Goal: Task Accomplishment & Management: Manage account settings

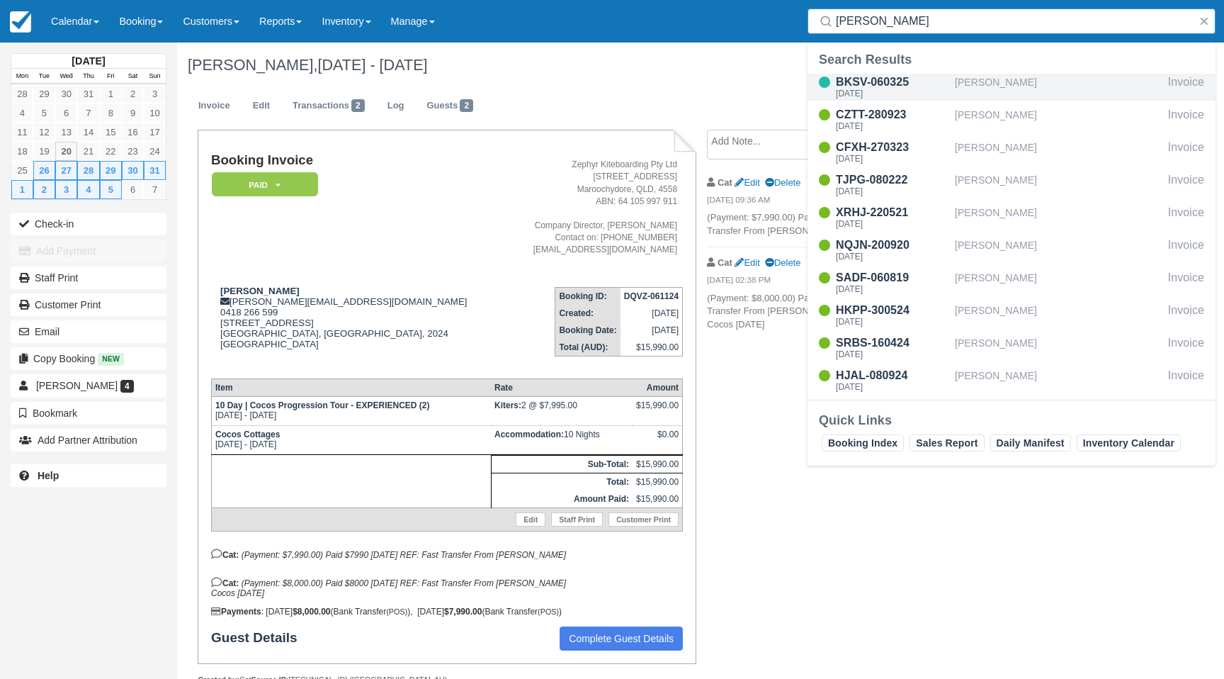
type input "tom"
click at [907, 77] on div "BKSV-060325" at bounding box center [892, 82] width 113 height 17
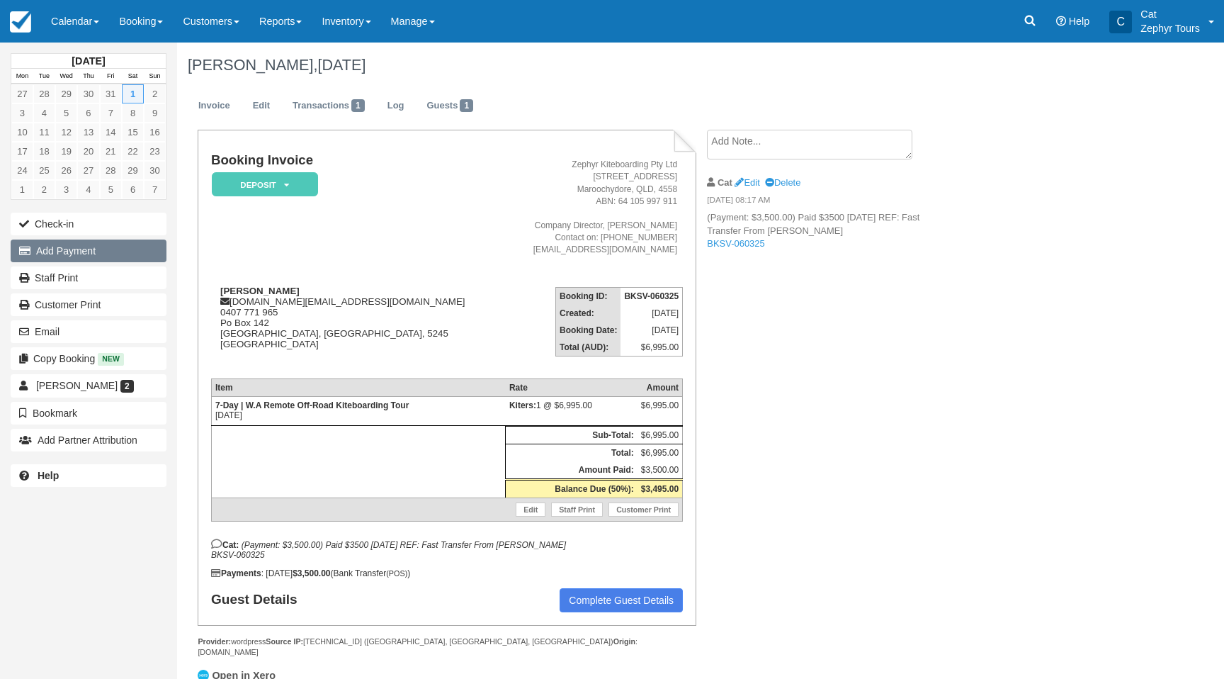
click at [67, 255] on button "Add Payment" at bounding box center [89, 250] width 156 height 23
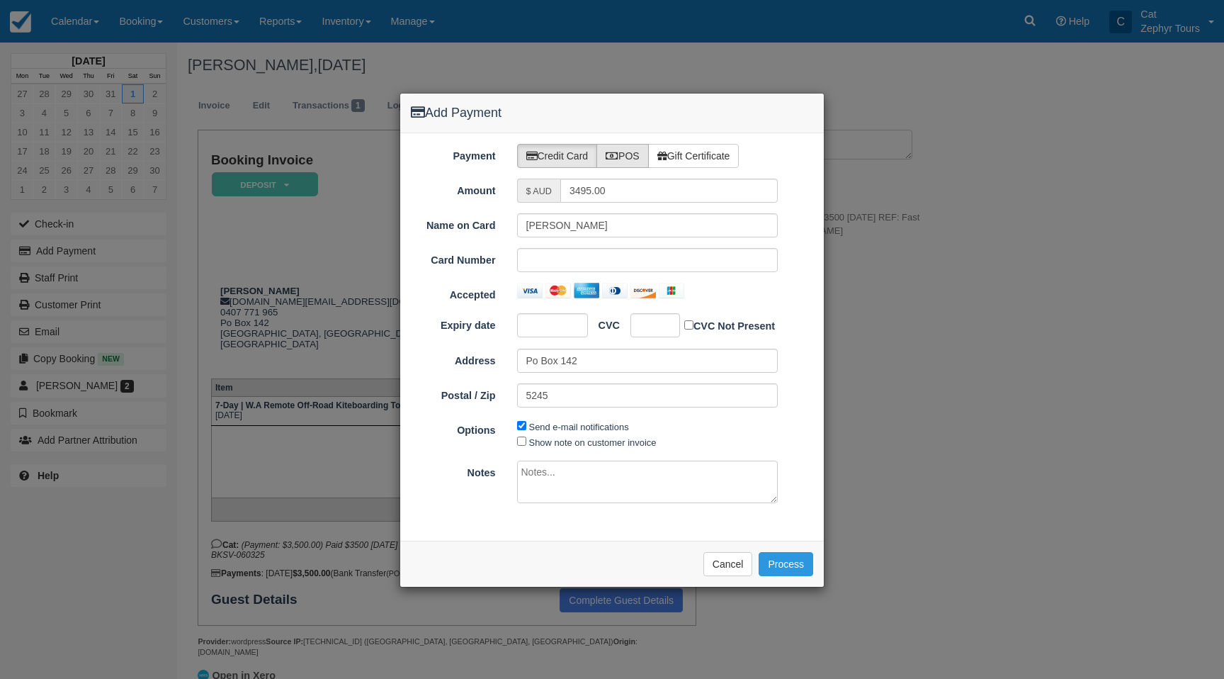
click at [630, 158] on label "POS" at bounding box center [623, 156] width 52 height 24
radio input "true"
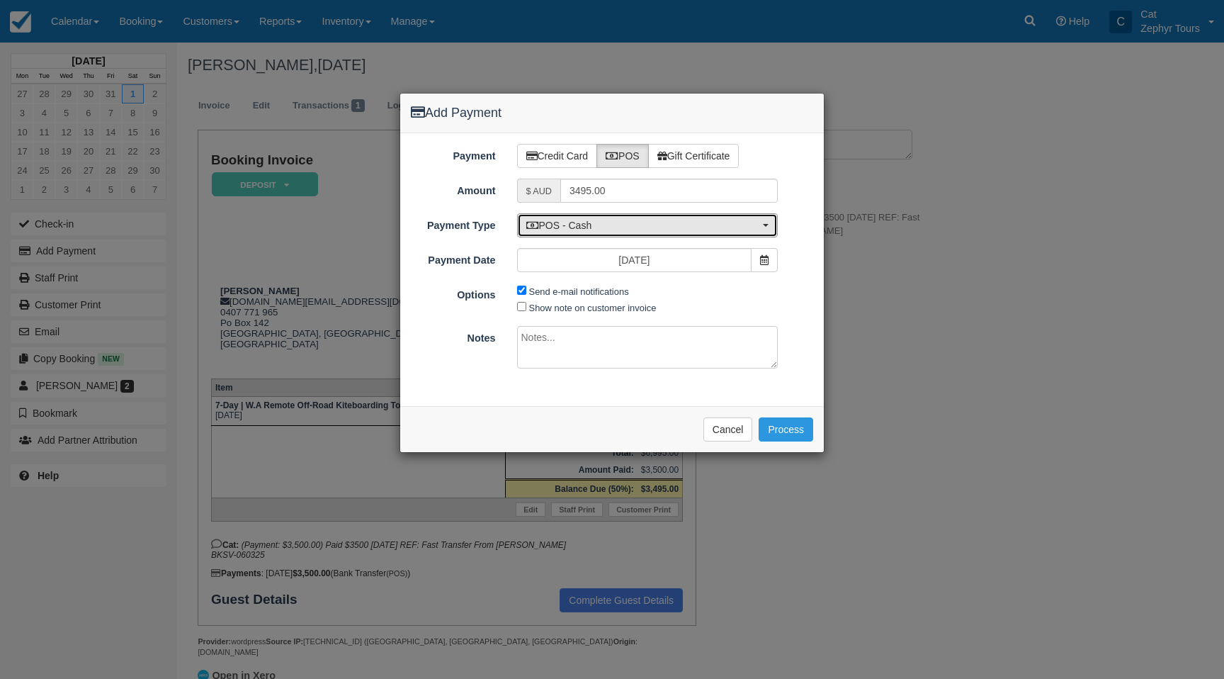
drag, startPoint x: 609, startPoint y: 222, endPoint x: 611, endPoint y: 287, distance: 64.5
click at [609, 223] on span "POS - Cash" at bounding box center [643, 225] width 234 height 14
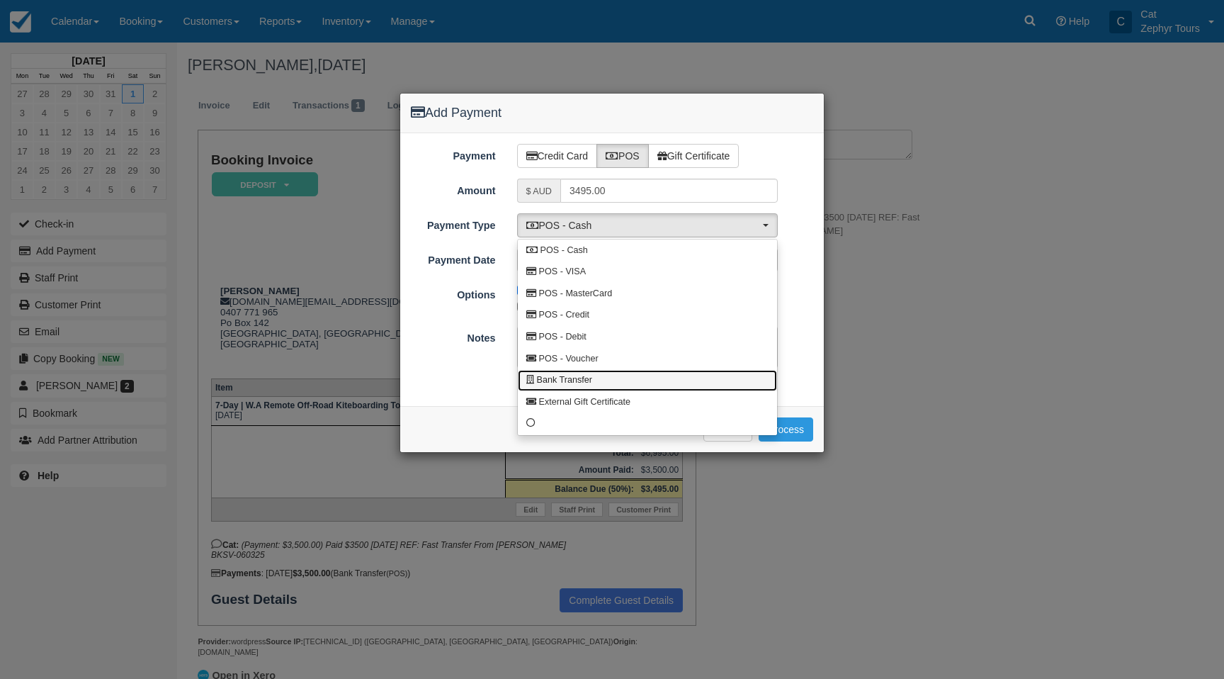
click at [609, 378] on link "Bank Transfer" at bounding box center [648, 381] width 260 height 22
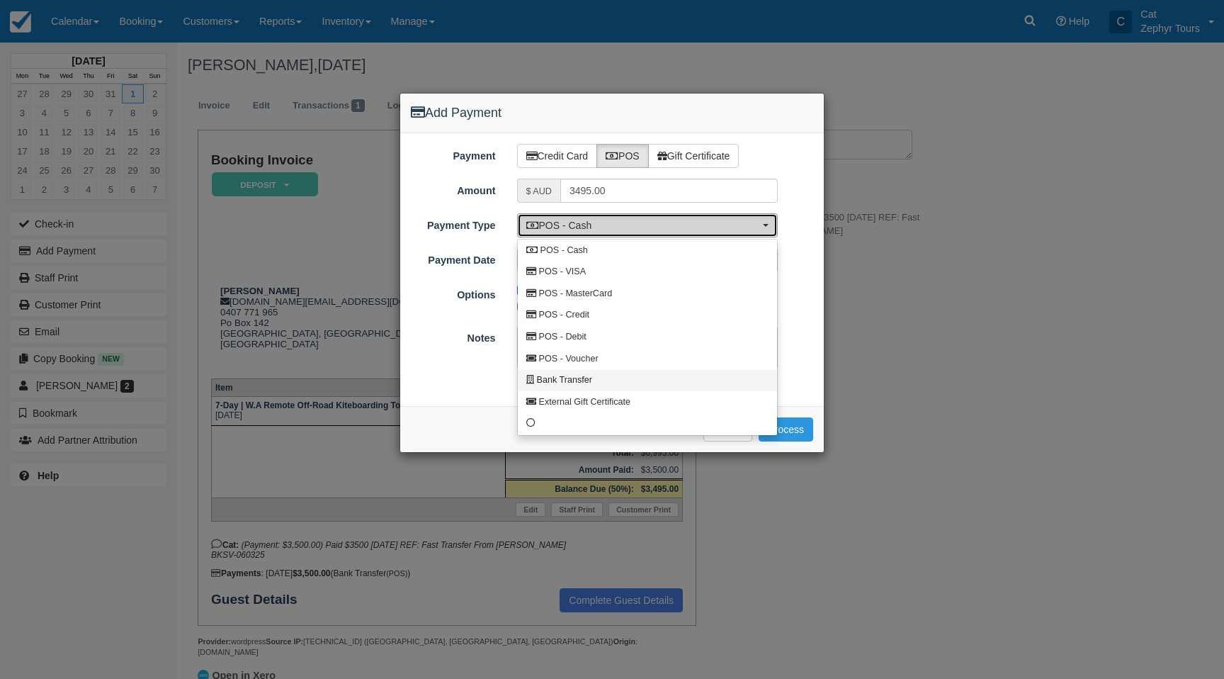
select select "BANK"
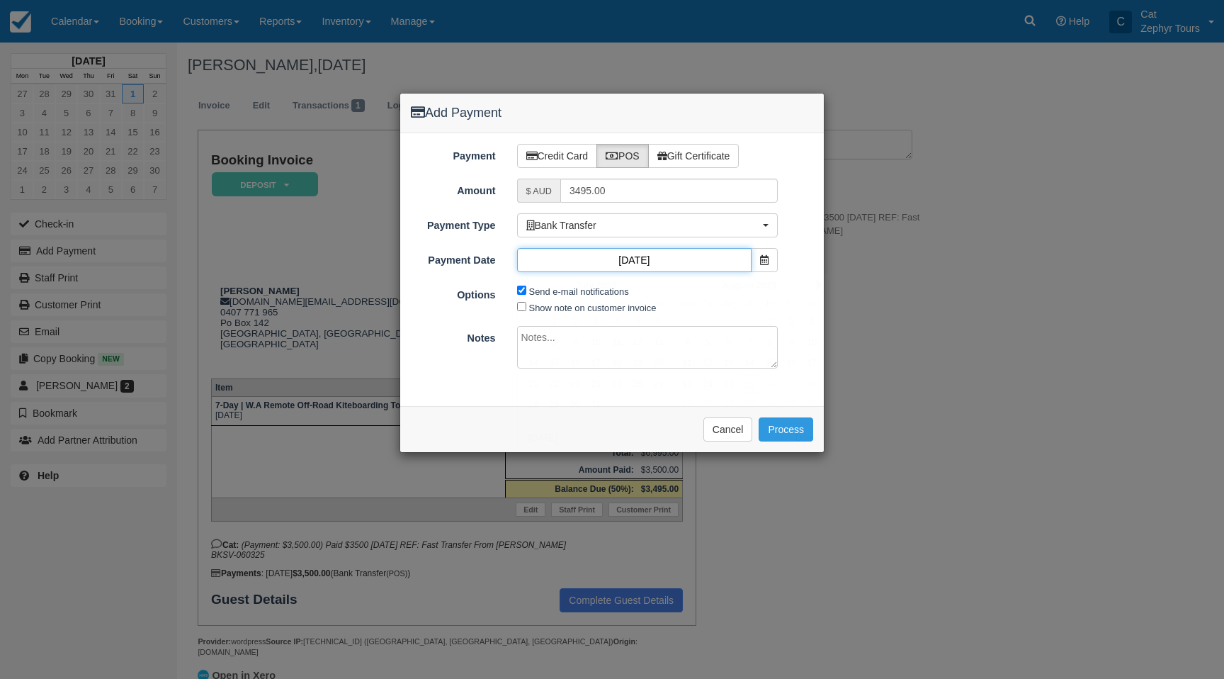
click at [696, 258] on input "21/08/25" at bounding box center [634, 260] width 235 height 24
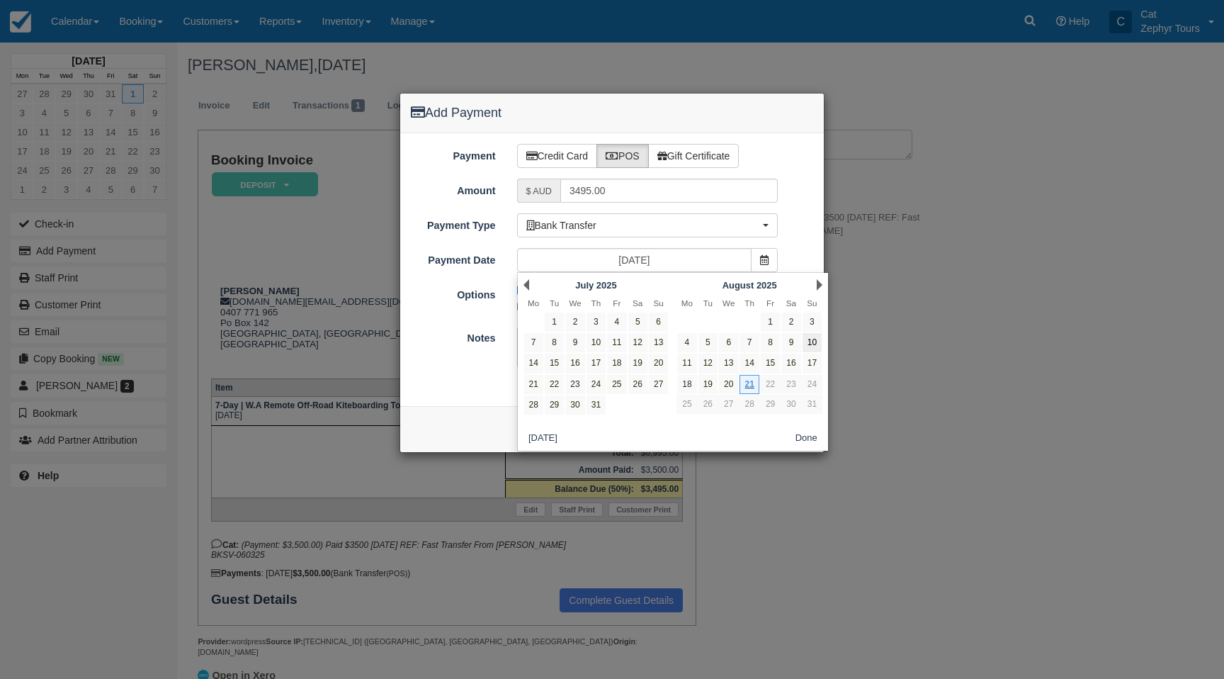
click at [819, 342] on link "10" at bounding box center [812, 342] width 19 height 19
type input "10/08/25"
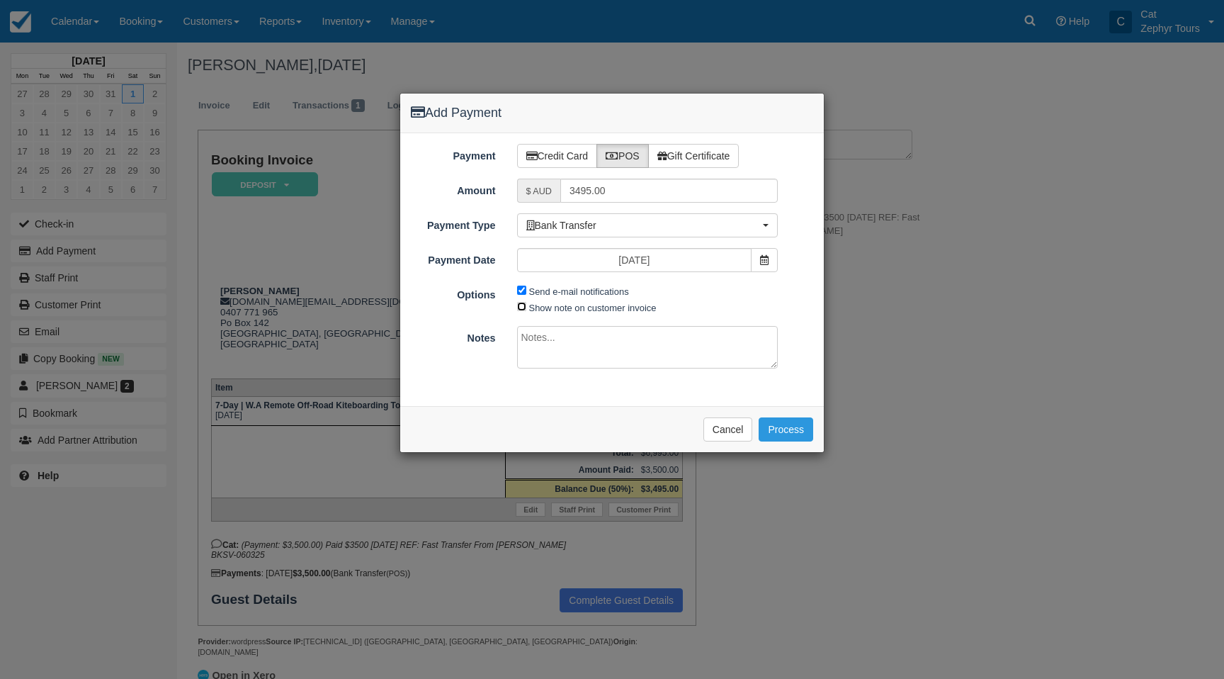
drag, startPoint x: 522, startPoint y: 306, endPoint x: 545, endPoint y: 346, distance: 46.3
click at [522, 309] on input "Show note on customer invoice" at bounding box center [521, 306] width 9 height 9
checkbox input "true"
drag, startPoint x: 545, startPoint y: 346, endPoint x: 564, endPoint y: 335, distance: 22.2
click at [548, 344] on textarea at bounding box center [647, 347] width 261 height 43
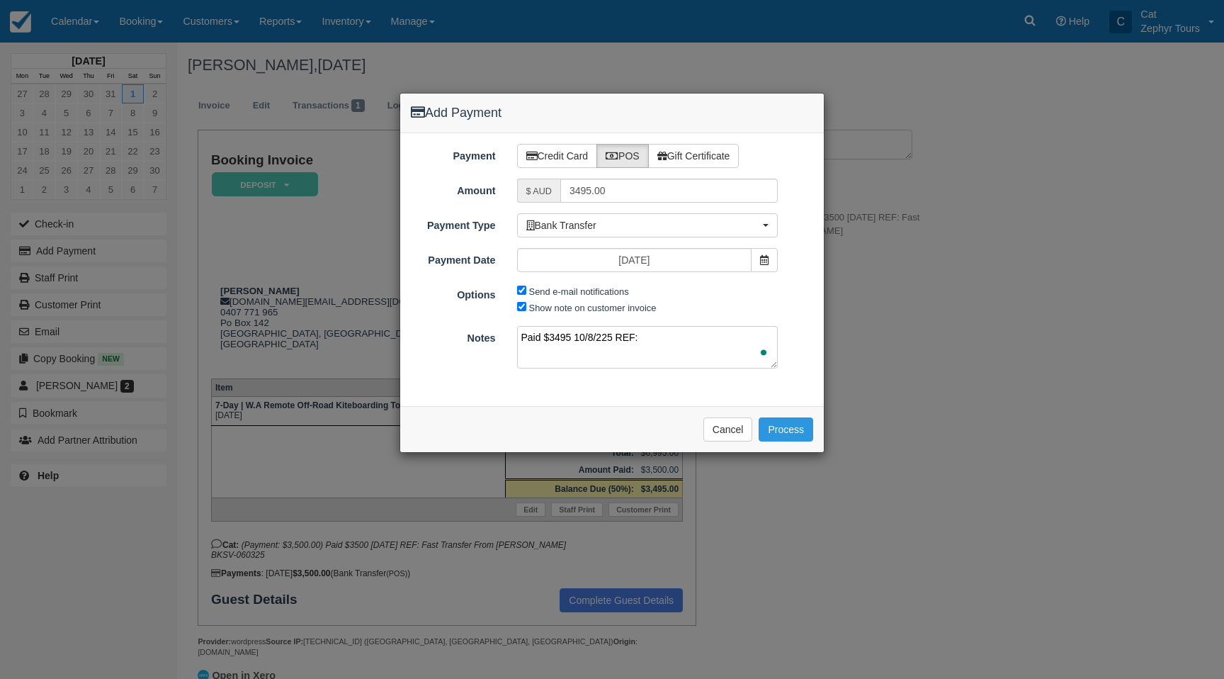
paste textarea "Fast Transfer From DR THOMAS TONG H NPP BKSV060325."
click at [532, 349] on textarea "Paid $3495 10/8/225 REF: Fast Transfer From DR THOMAS TONG H NPP BKSV060325." at bounding box center [647, 347] width 261 height 43
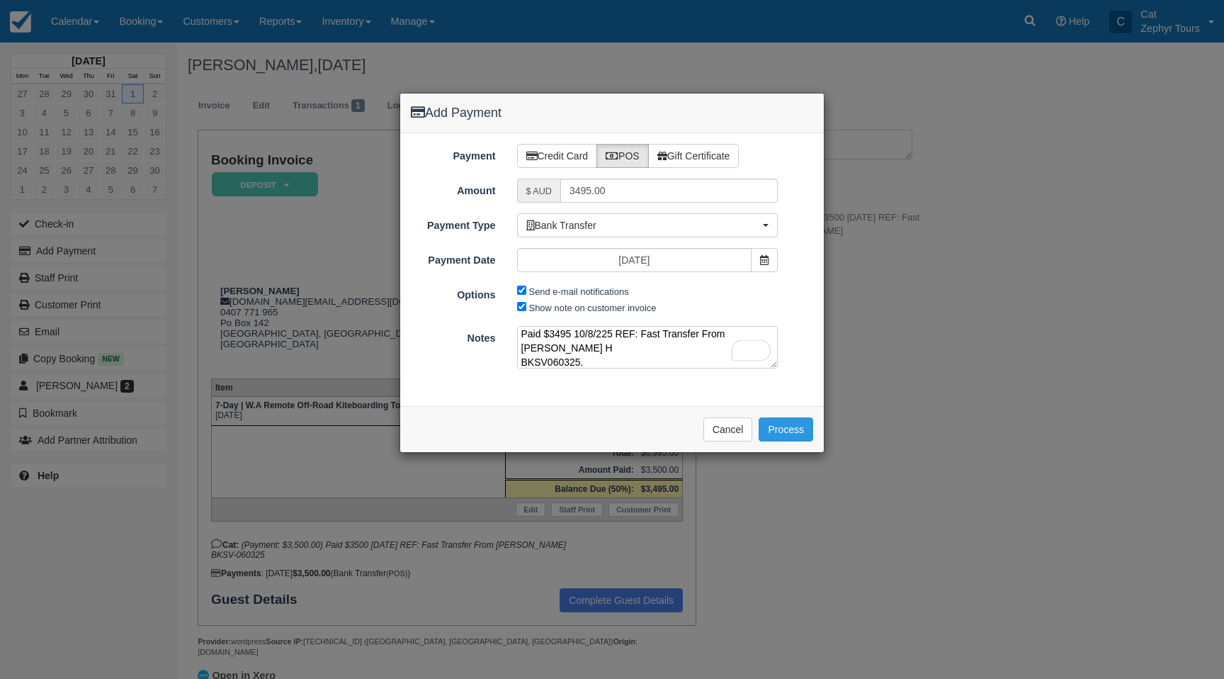
type textarea "Paid $3495 10/8/225 REF: Fast Transfer From DR THOMAS TONG H BKSV060325."
click at [787, 434] on button "Process" at bounding box center [786, 429] width 55 height 24
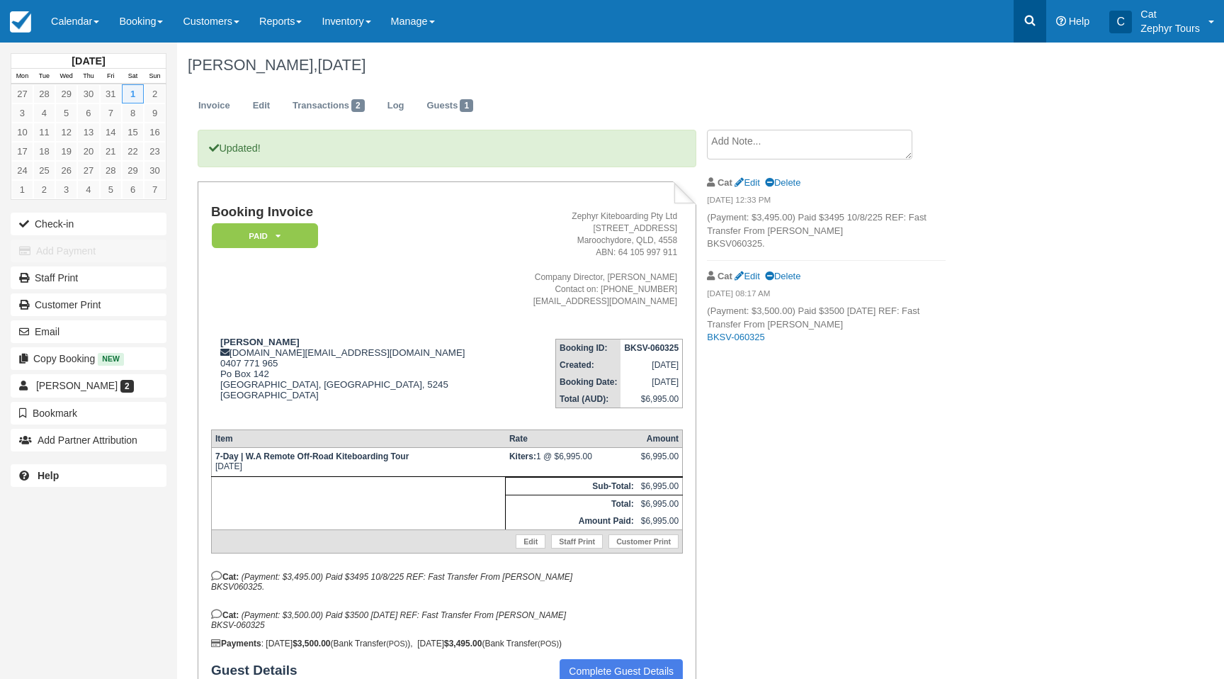
click at [1035, 25] on icon at bounding box center [1030, 20] width 14 height 14
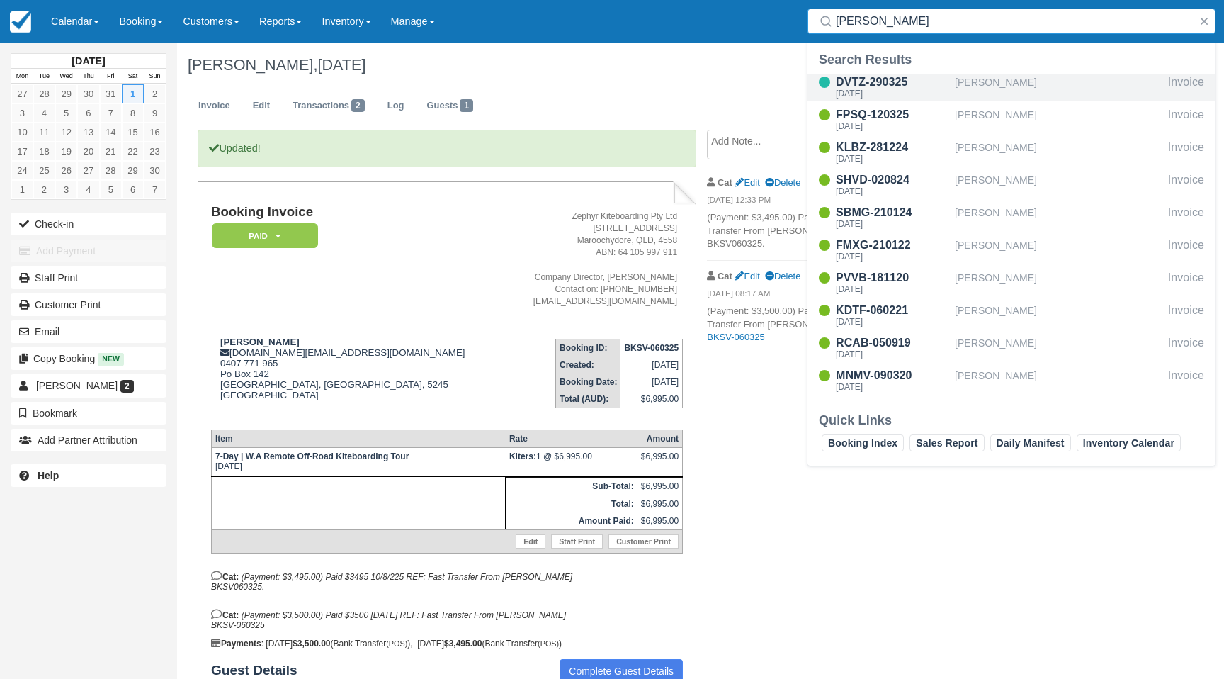
type input "paul"
drag, startPoint x: 883, startPoint y: 96, endPoint x: 876, endPoint y: 98, distance: 7.2
click at [883, 96] on div "[DATE]" at bounding box center [892, 93] width 113 height 9
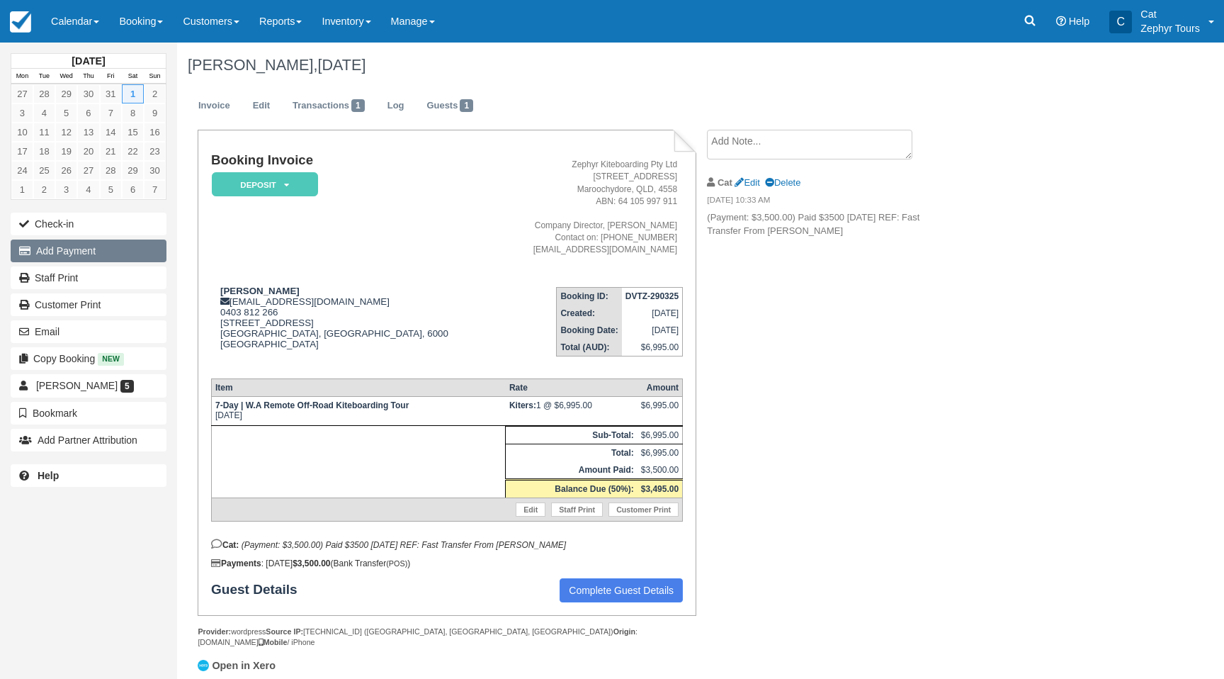
click at [84, 250] on button "Add Payment" at bounding box center [89, 250] width 156 height 23
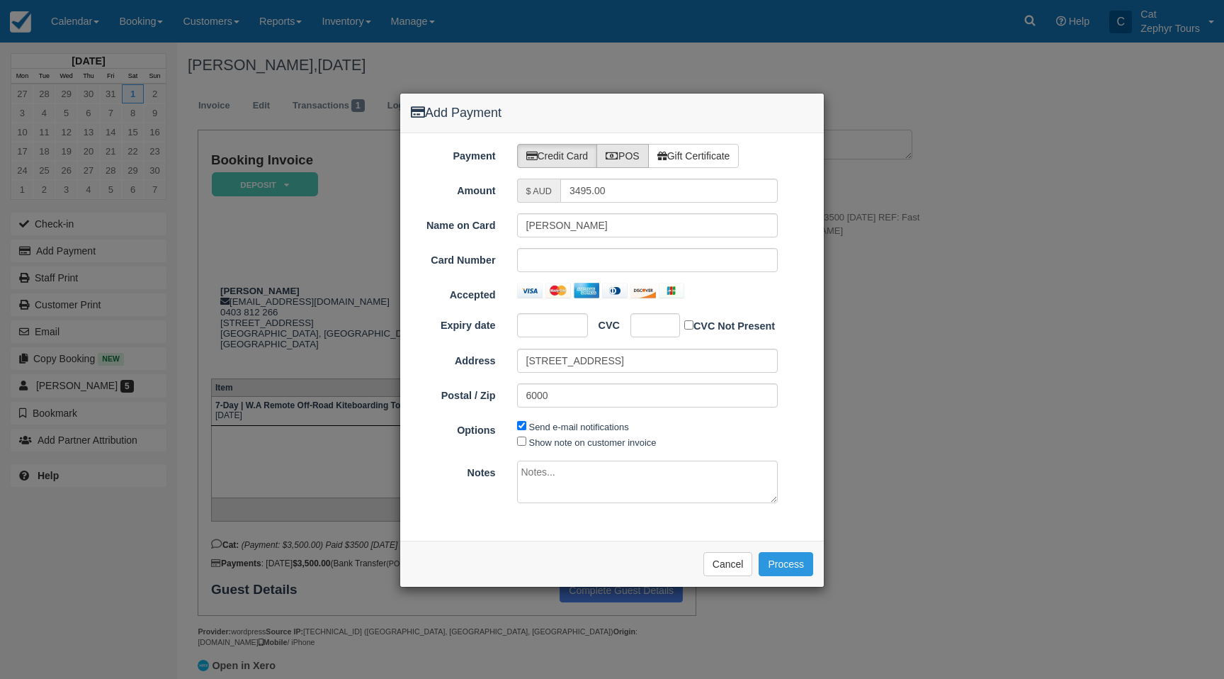
click at [628, 159] on label "POS" at bounding box center [623, 156] width 52 height 24
radio input "true"
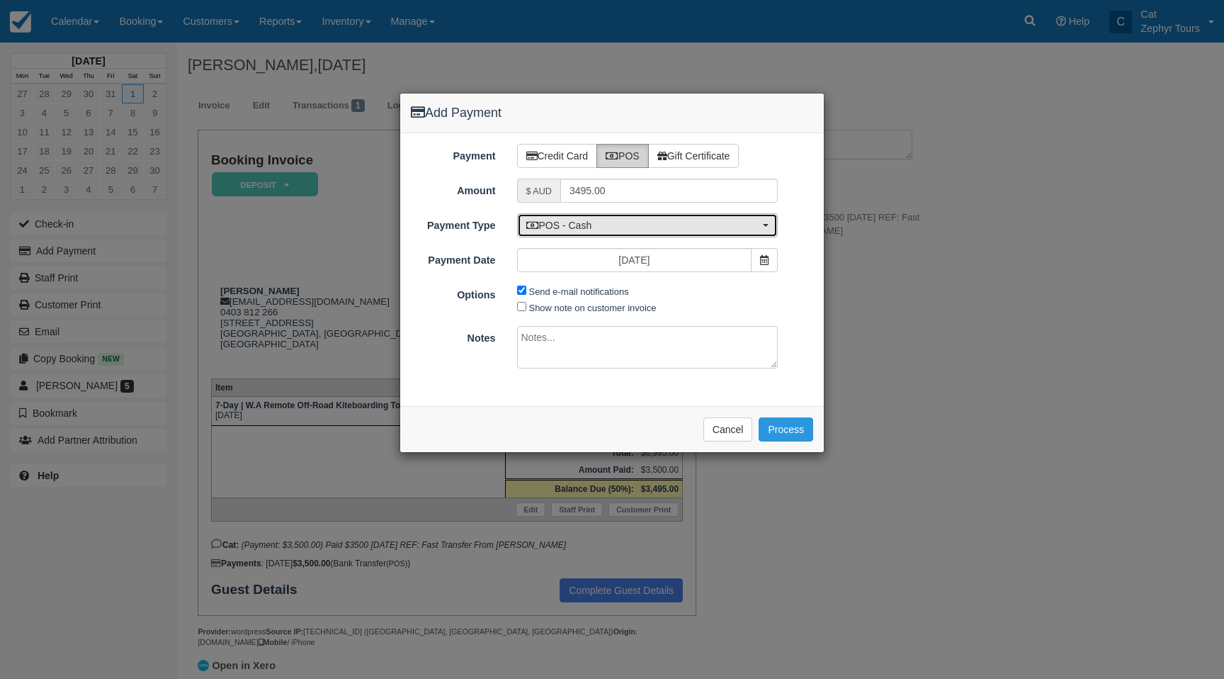
click at [626, 229] on span "POS - Cash" at bounding box center [643, 225] width 234 height 14
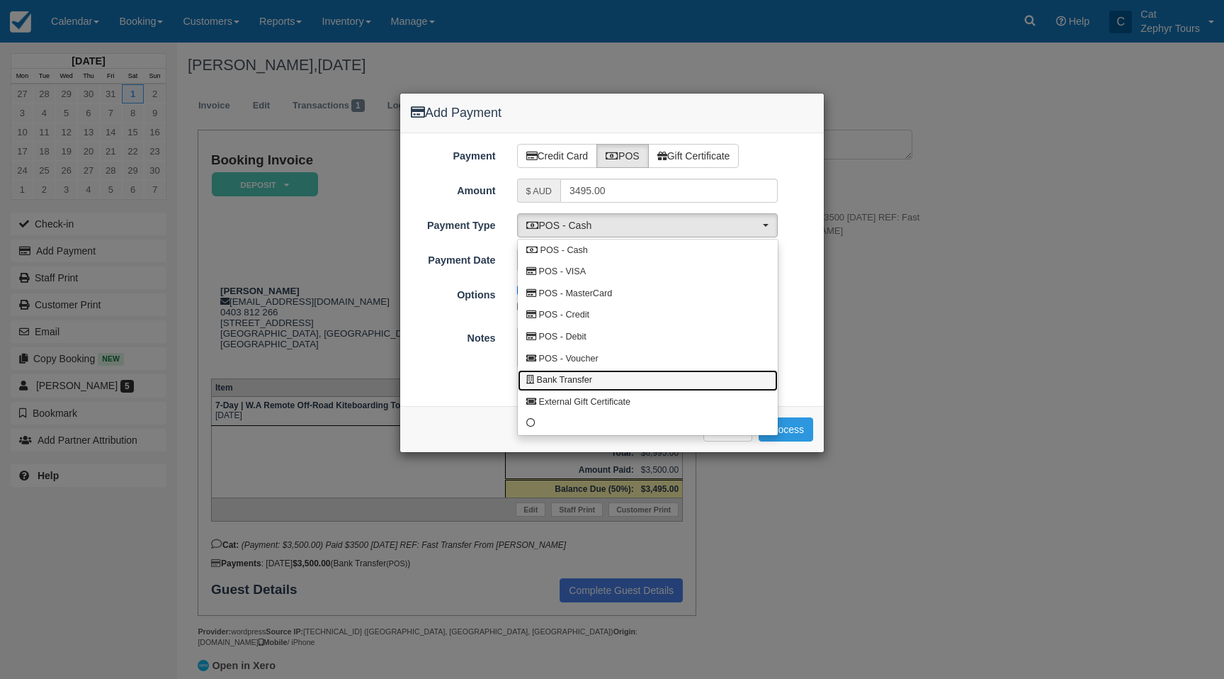
drag, startPoint x: 637, startPoint y: 380, endPoint x: 644, endPoint y: 375, distance: 8.6
click at [638, 380] on link "Bank Transfer" at bounding box center [648, 381] width 260 height 22
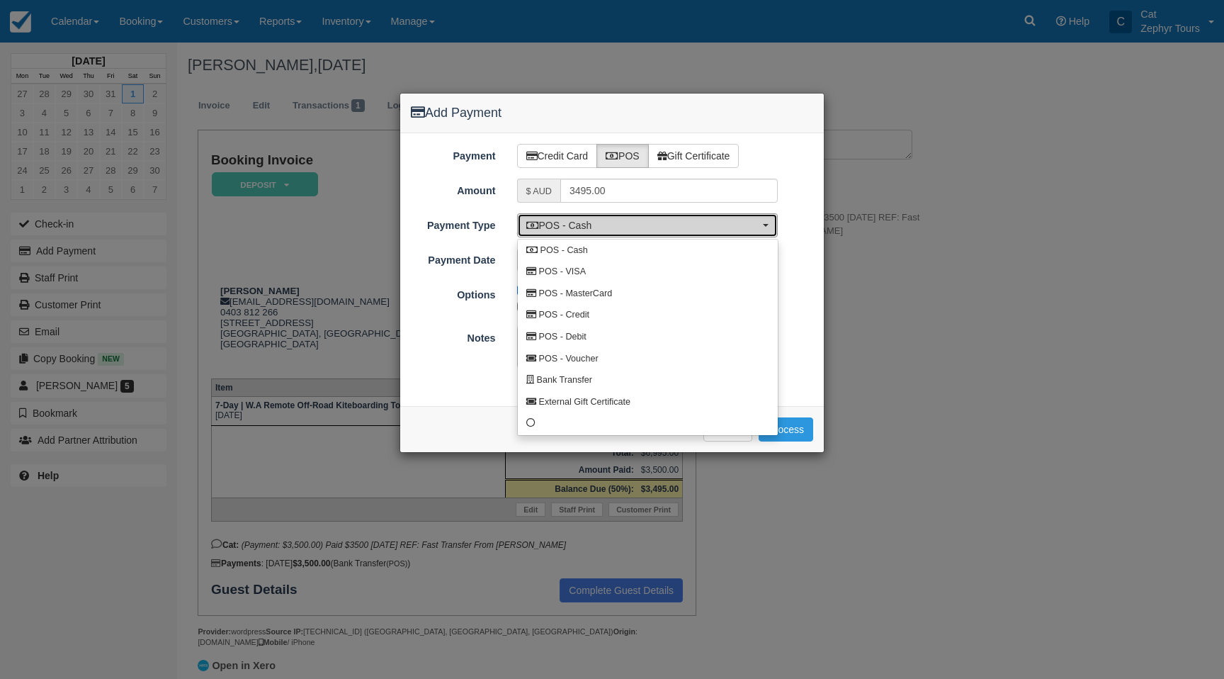
select select "BANK"
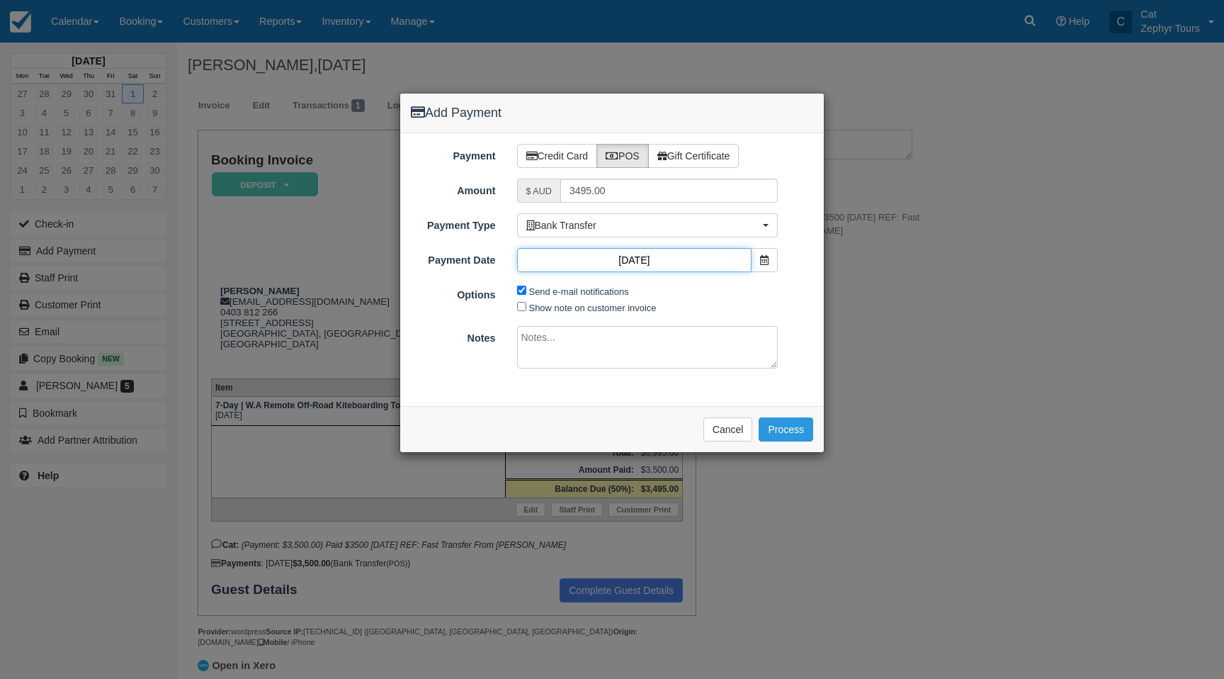
click at [648, 261] on input "[DATE]" at bounding box center [634, 260] width 235 height 24
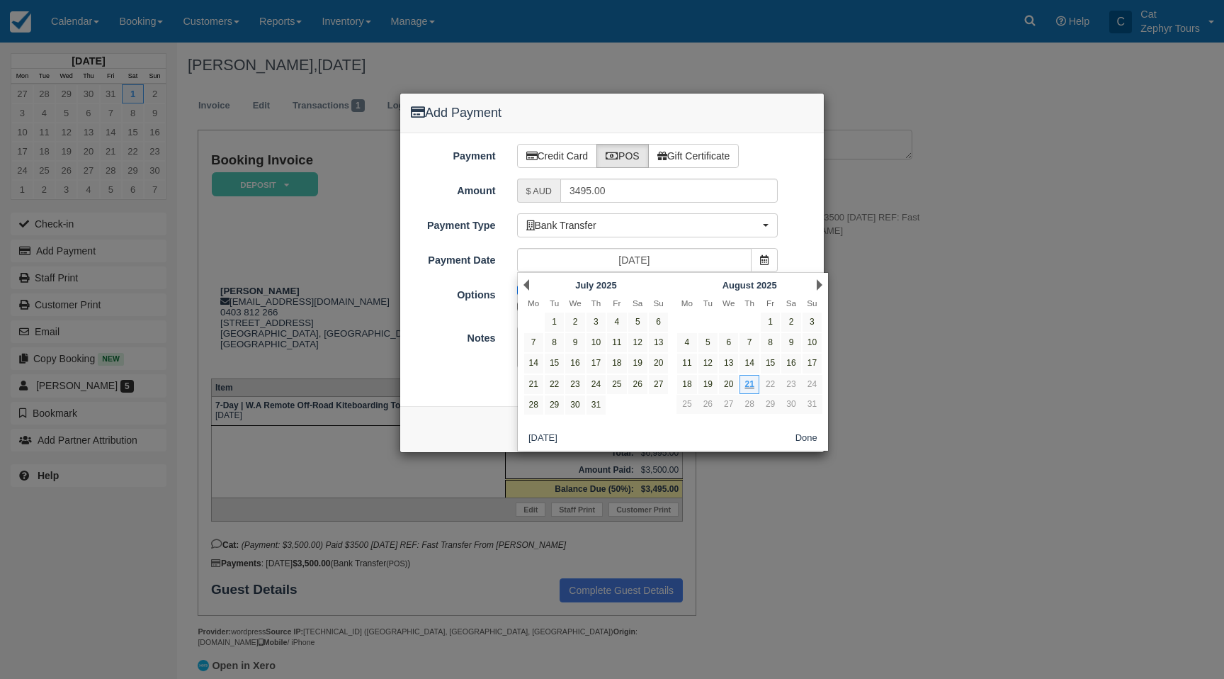
drag, startPoint x: 807, startPoint y: 339, endPoint x: 703, endPoint y: 330, distance: 104.5
click at [806, 339] on link "10" at bounding box center [812, 342] width 19 height 19
type input "10/08/25"
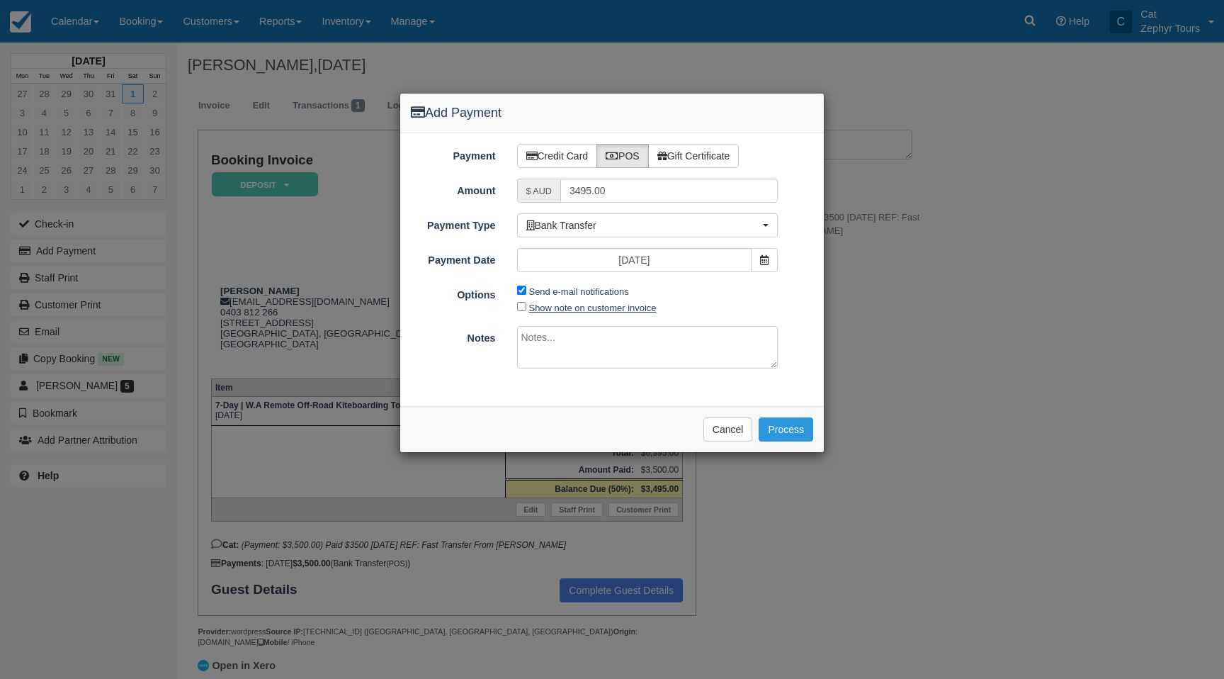
click at [529, 304] on label "Show note on customer invoice" at bounding box center [593, 308] width 128 height 11
click at [526, 304] on input "Show note on customer invoice" at bounding box center [521, 306] width 9 height 9
checkbox input "true"
click at [549, 343] on textarea at bounding box center [647, 347] width 261 height 43
paste textarea "Fast Transfer From Paul GresserGres NPP DVTZ-290325"
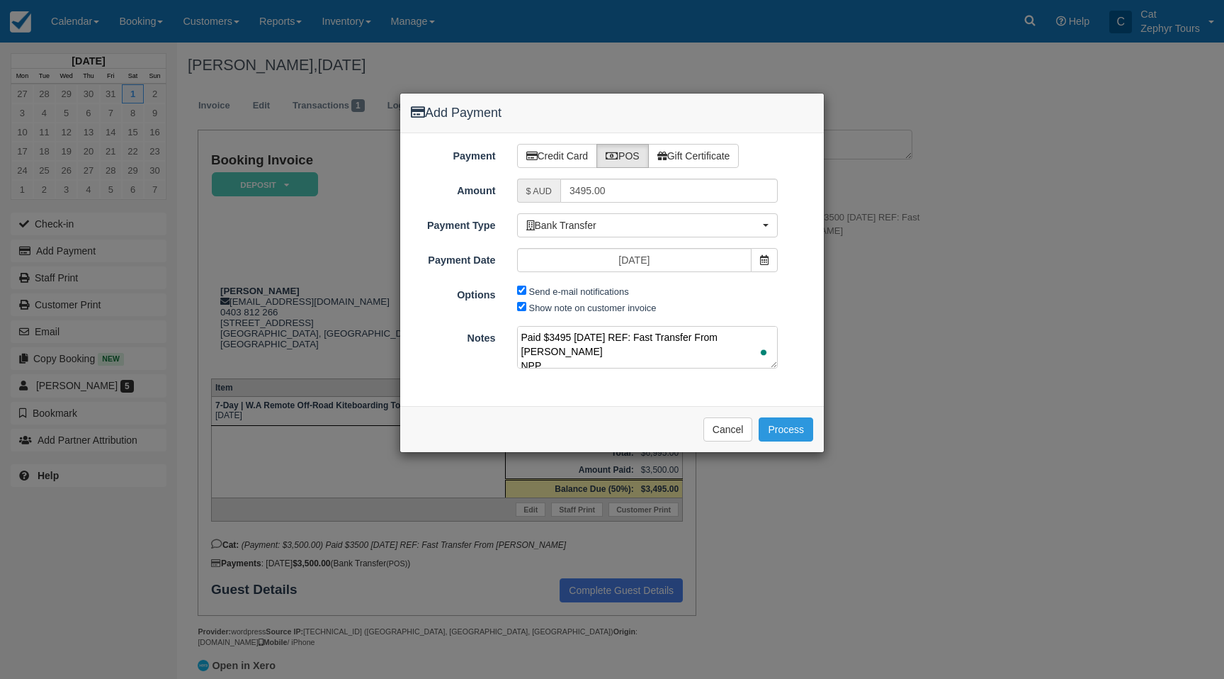
scroll to position [18, 0]
click at [529, 349] on textarea "Paid $3495 10/8/25 REF: Fast Transfer From Paul GresserGres NPP DVTZ-290325" at bounding box center [647, 347] width 261 height 43
type textarea "Paid $3495 10/8/25 REF: Fast Transfer From Paul GresserGres DVTZ-290325"
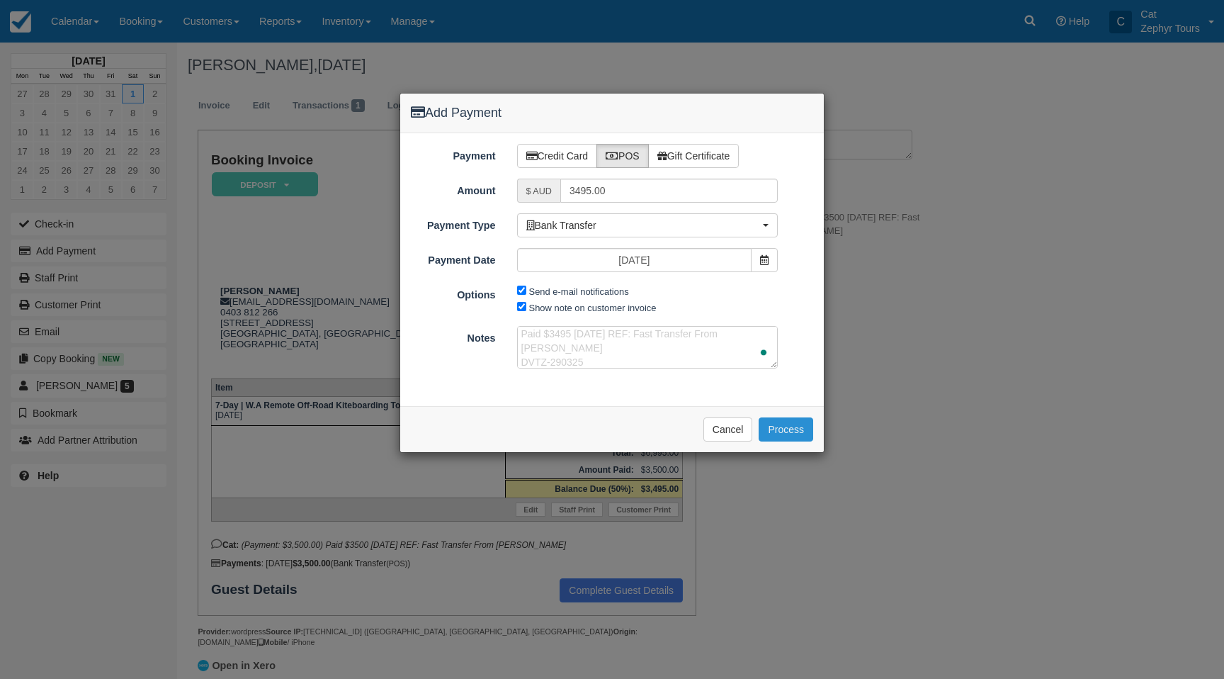
click at [786, 427] on button "Process" at bounding box center [786, 429] width 55 height 24
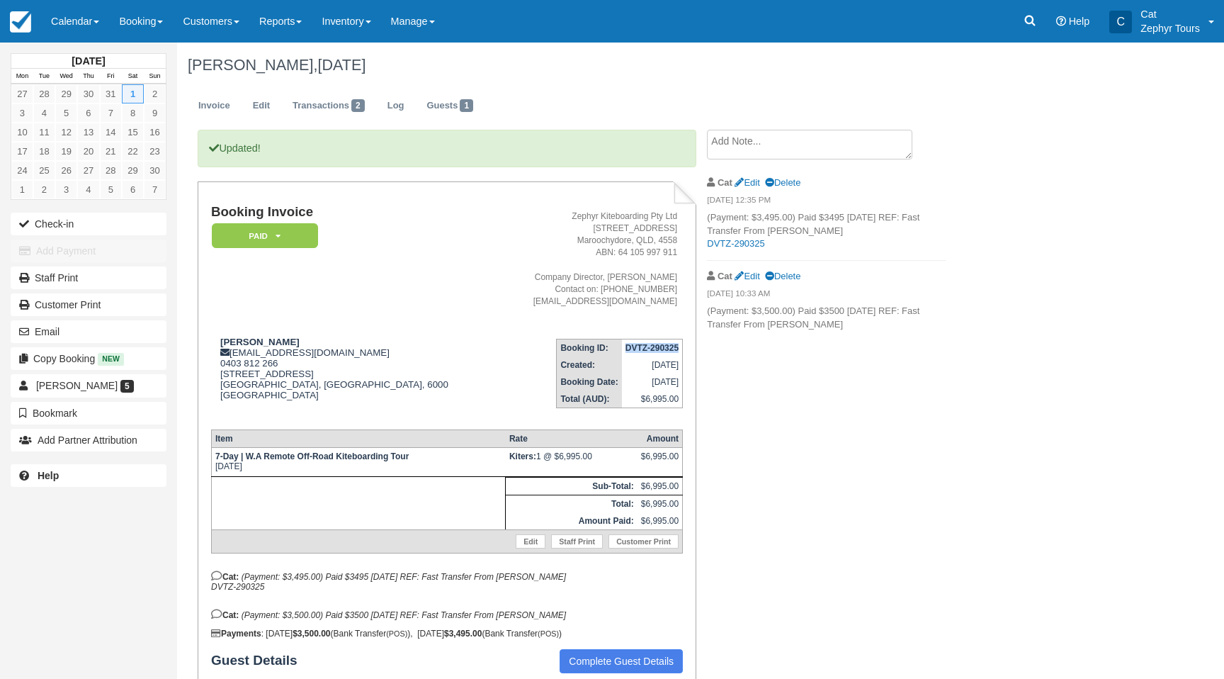
drag, startPoint x: 626, startPoint y: 350, endPoint x: 682, endPoint y: 350, distance: 56.7
click at [679, 350] on td "DVTZ-290325" at bounding box center [652, 348] width 61 height 18
copy strong "DVTZ-290325"
click at [1019, 21] on link at bounding box center [1030, 21] width 33 height 43
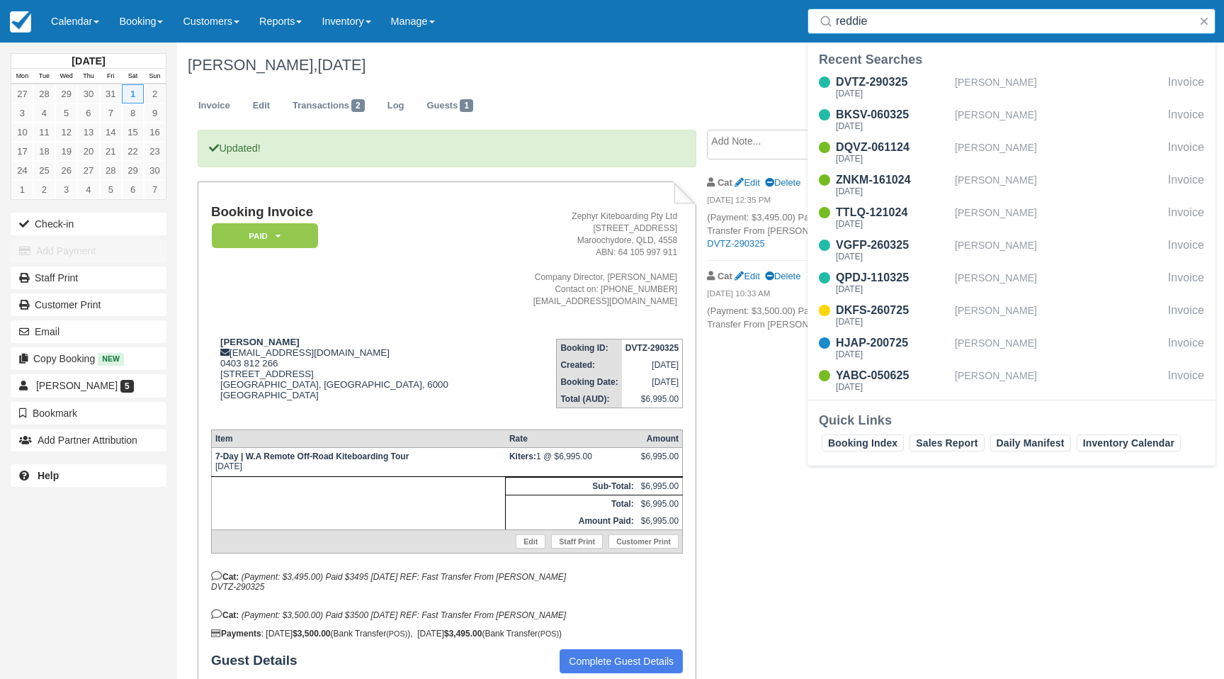
drag, startPoint x: 873, startPoint y: 25, endPoint x: 780, endPoint y: 18, distance: 93.0
click at [780, 18] on div "Menu Calendar Customer Inventory Month Week Day Booking Daily Manifest Daily Li…" at bounding box center [612, 21] width 1224 height 43
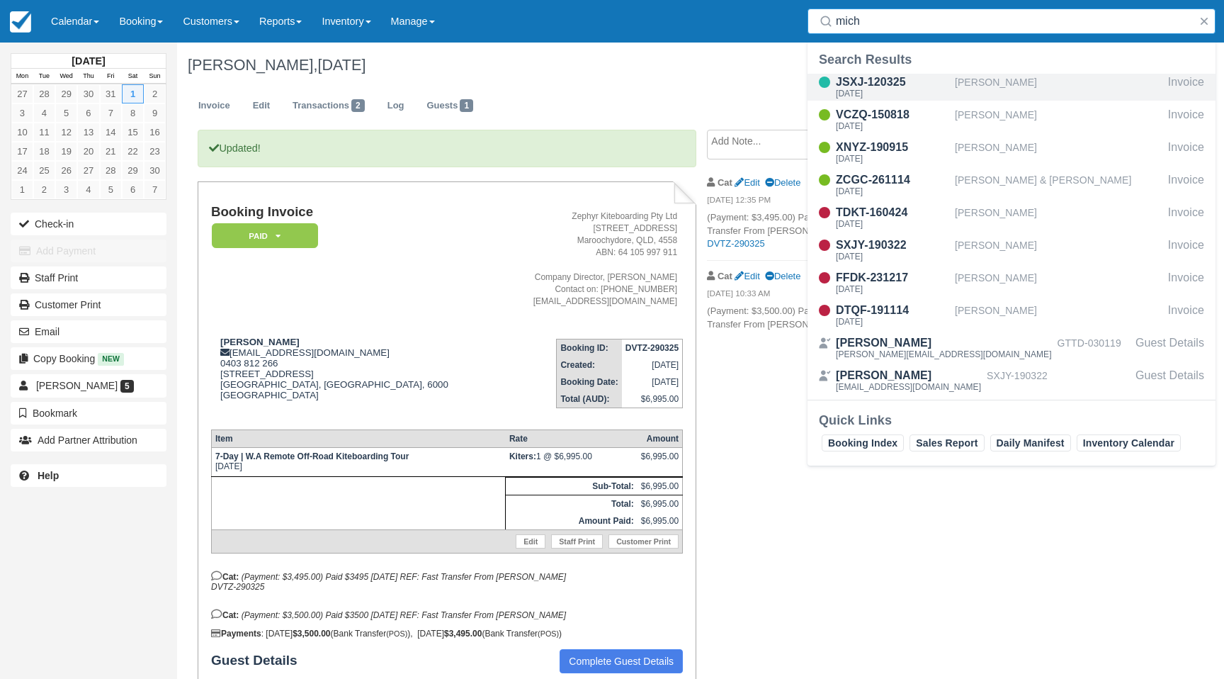
type input "mich"
click at [872, 76] on div "JSXJ-120325" at bounding box center [892, 82] width 113 height 17
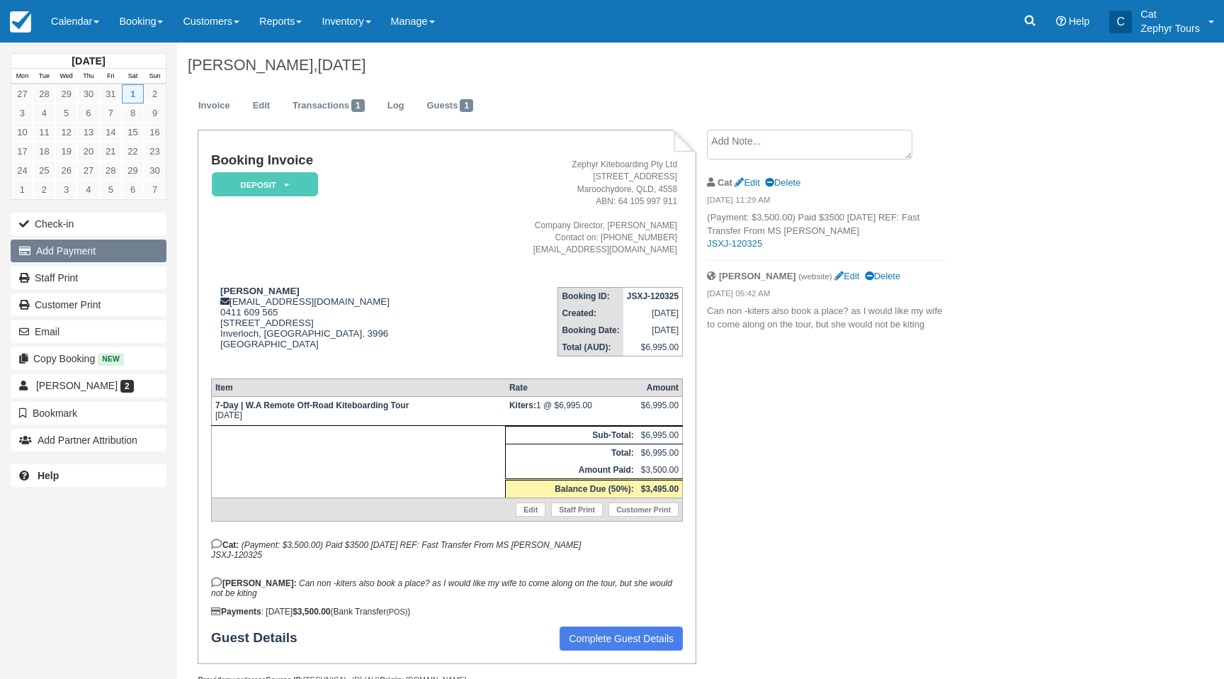
click at [81, 246] on button "Add Payment" at bounding box center [89, 250] width 156 height 23
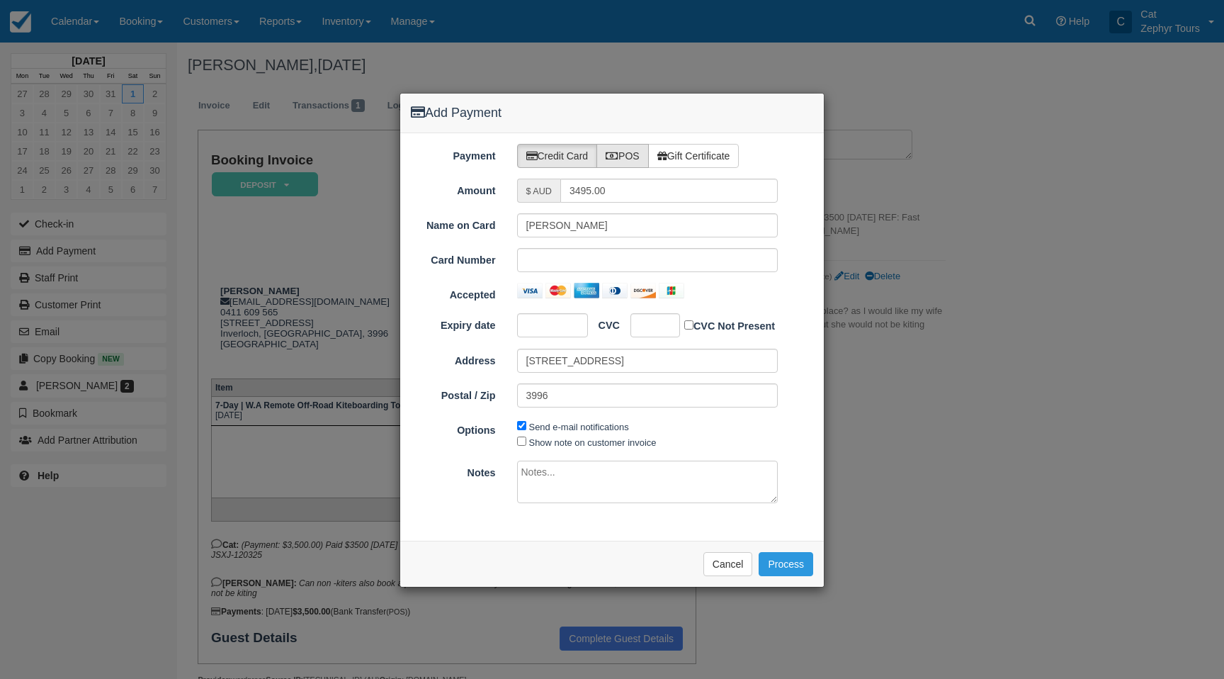
click at [626, 160] on label "POS" at bounding box center [623, 156] width 52 height 24
radio input "true"
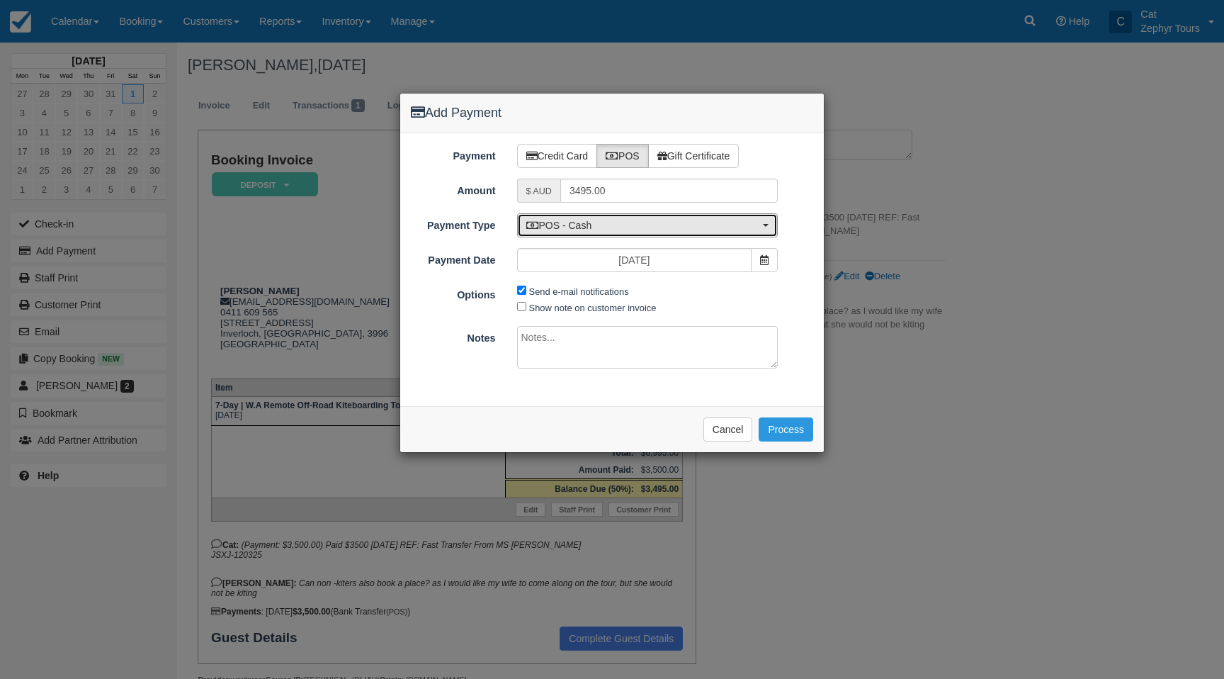
drag, startPoint x: 634, startPoint y: 228, endPoint x: 623, endPoint y: 309, distance: 81.6
click at [633, 230] on span "POS - Cash" at bounding box center [643, 225] width 234 height 14
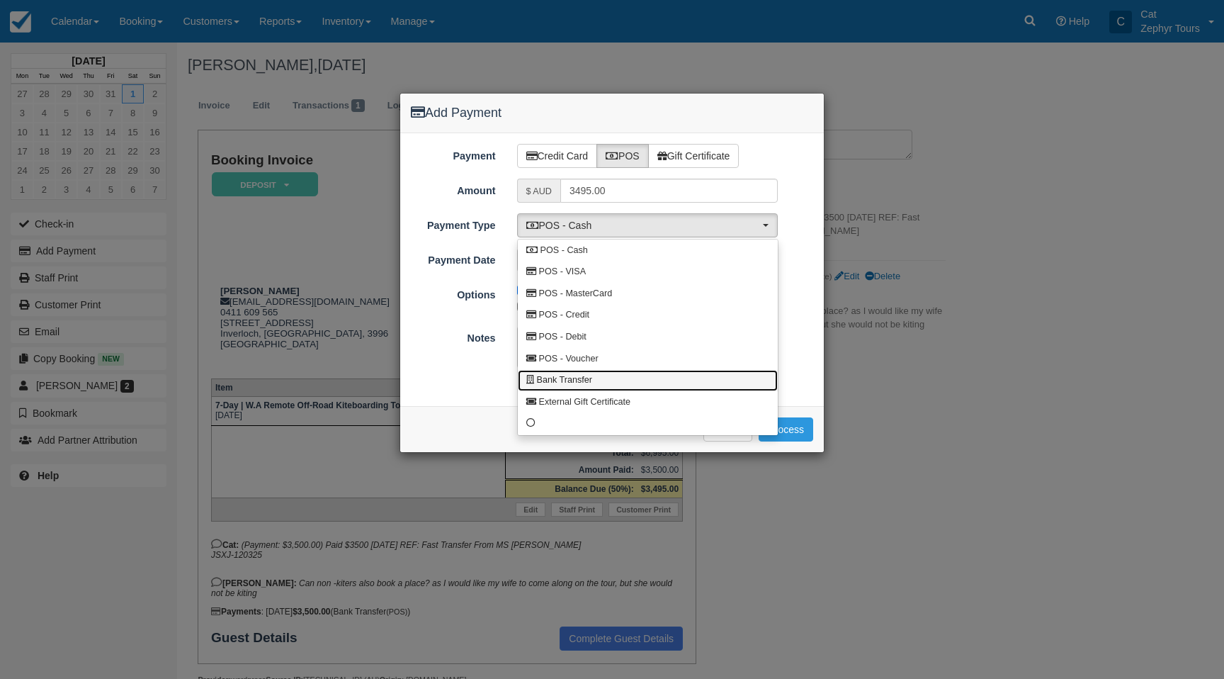
drag, startPoint x: 614, startPoint y: 379, endPoint x: 637, endPoint y: 325, distance: 58.4
click at [614, 379] on link "Bank Transfer" at bounding box center [648, 381] width 260 height 22
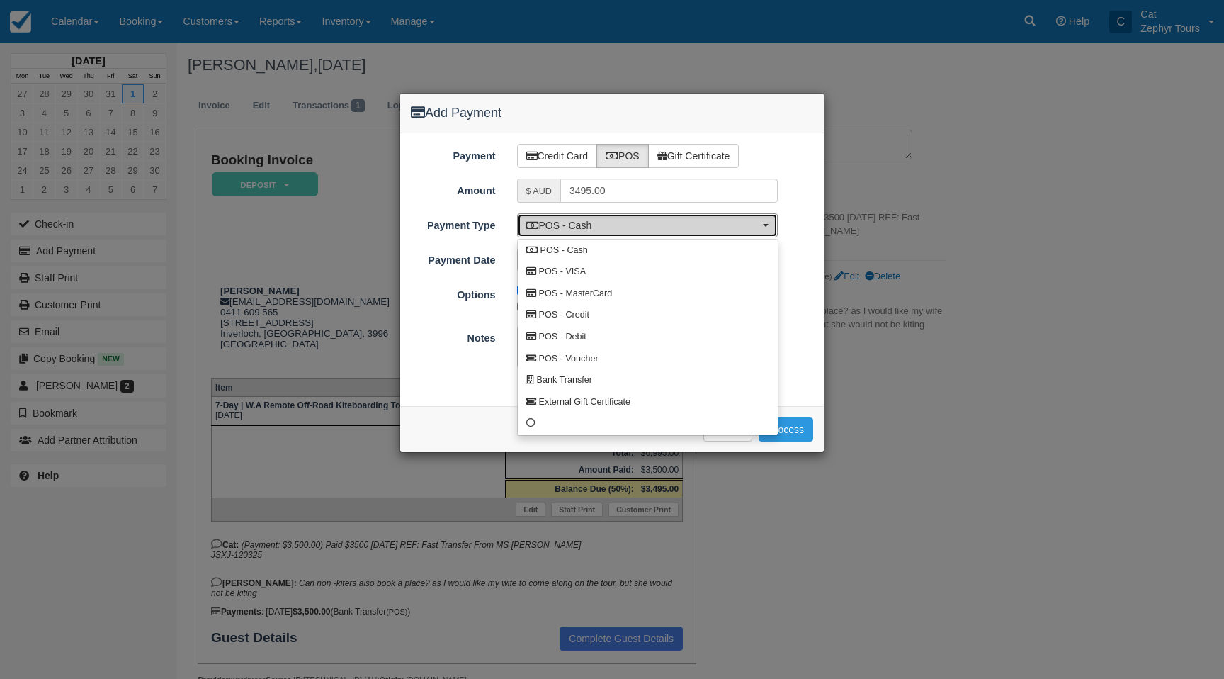
select select "BANK"
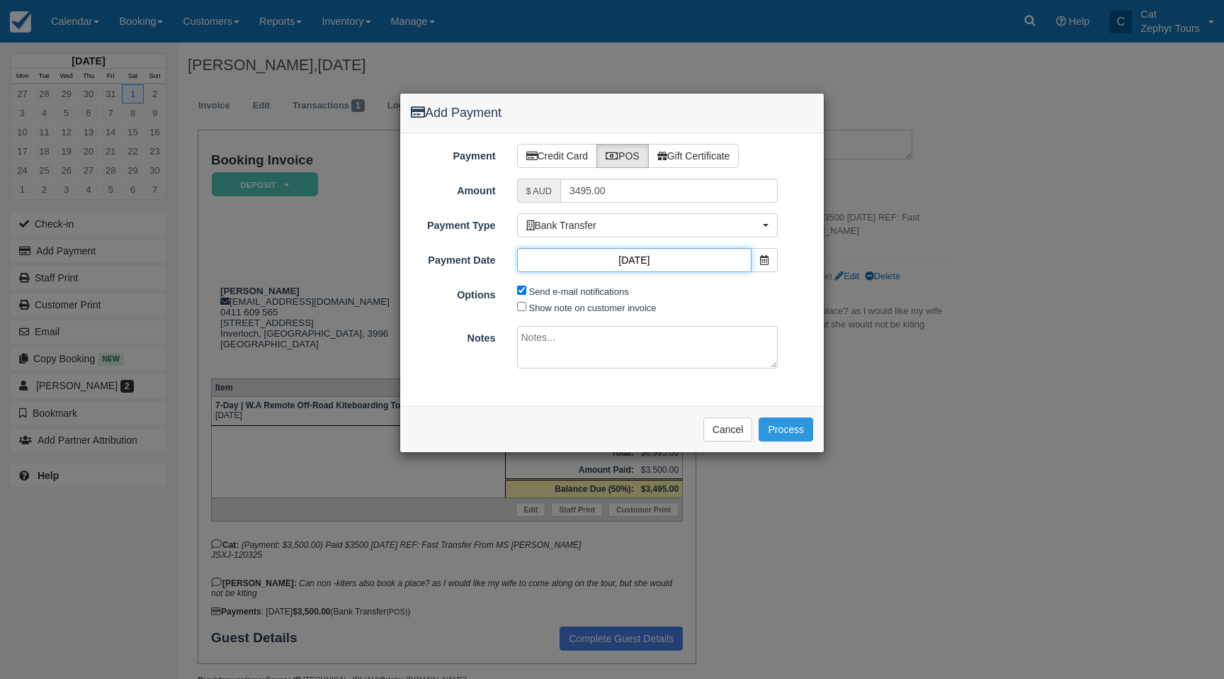
click at [691, 257] on input "[DATE]" at bounding box center [634, 260] width 235 height 24
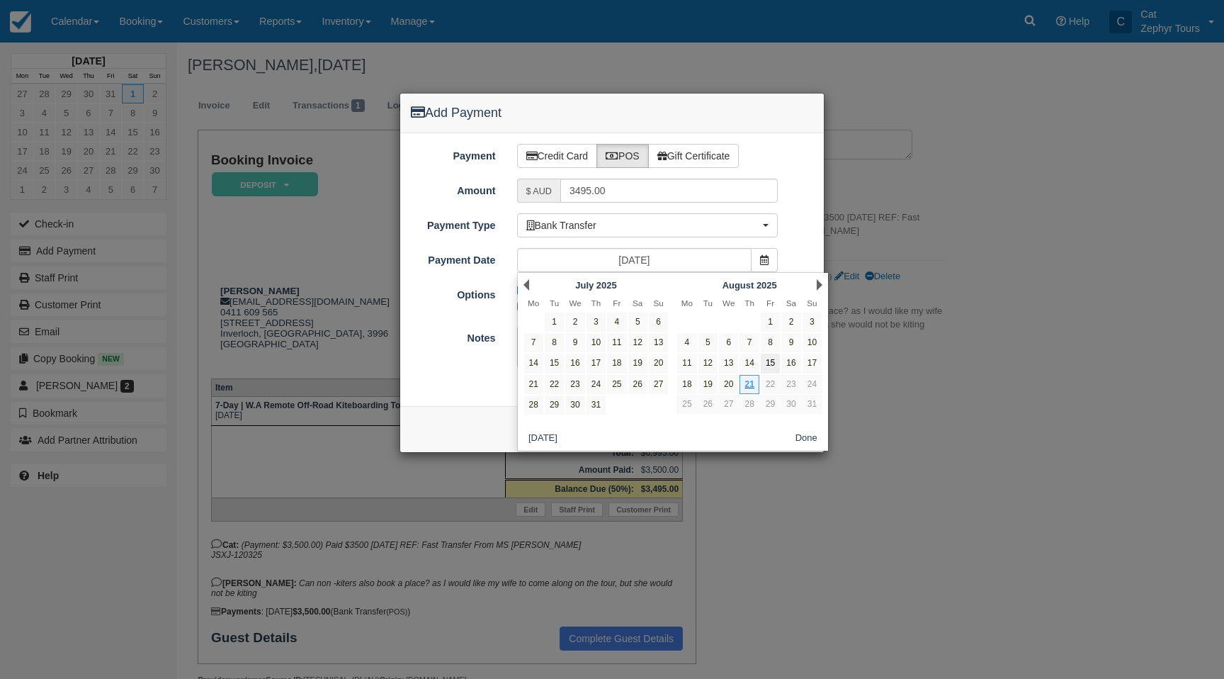
click at [765, 362] on link "15" at bounding box center [770, 363] width 19 height 19
type input "[DATE]"
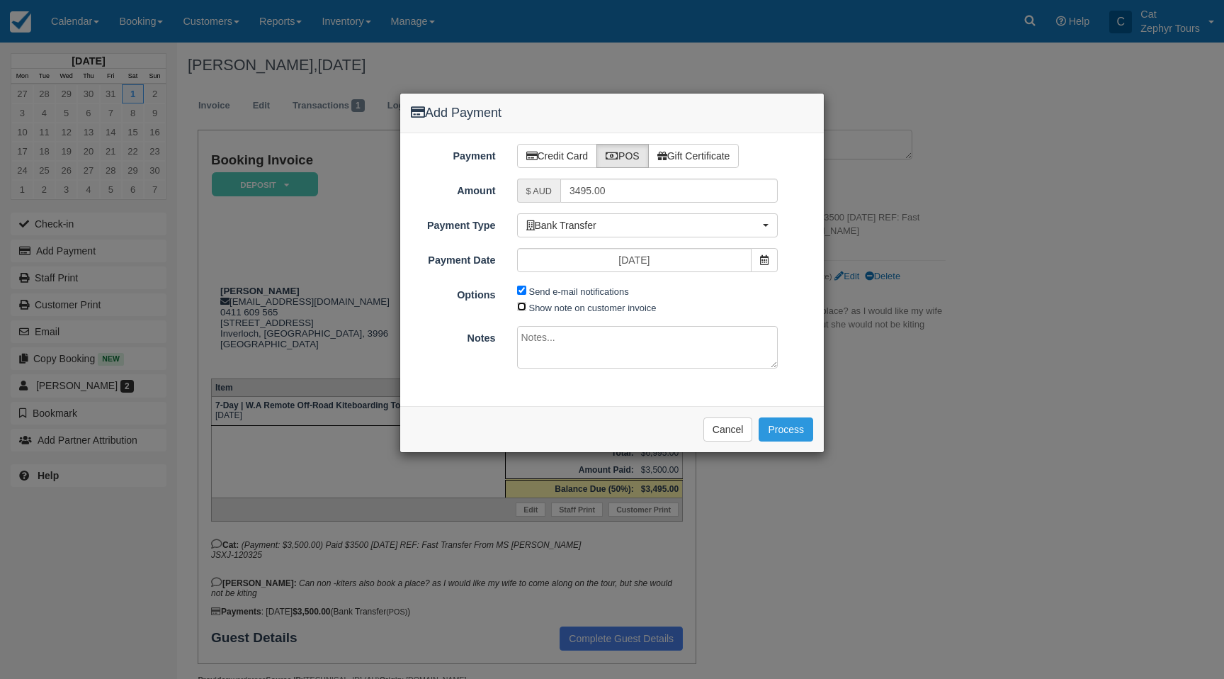
drag, startPoint x: 520, startPoint y: 307, endPoint x: 541, endPoint y: 344, distance: 42.5
click at [521, 310] on input "Show note on customer invoice" at bounding box center [521, 306] width 9 height 9
checkbox input "true"
click at [541, 343] on textarea at bounding box center [647, 347] width 261 height 43
paste textarea "Fast Transfer From MS LEE MARGARET NPP JSXJ-120325"
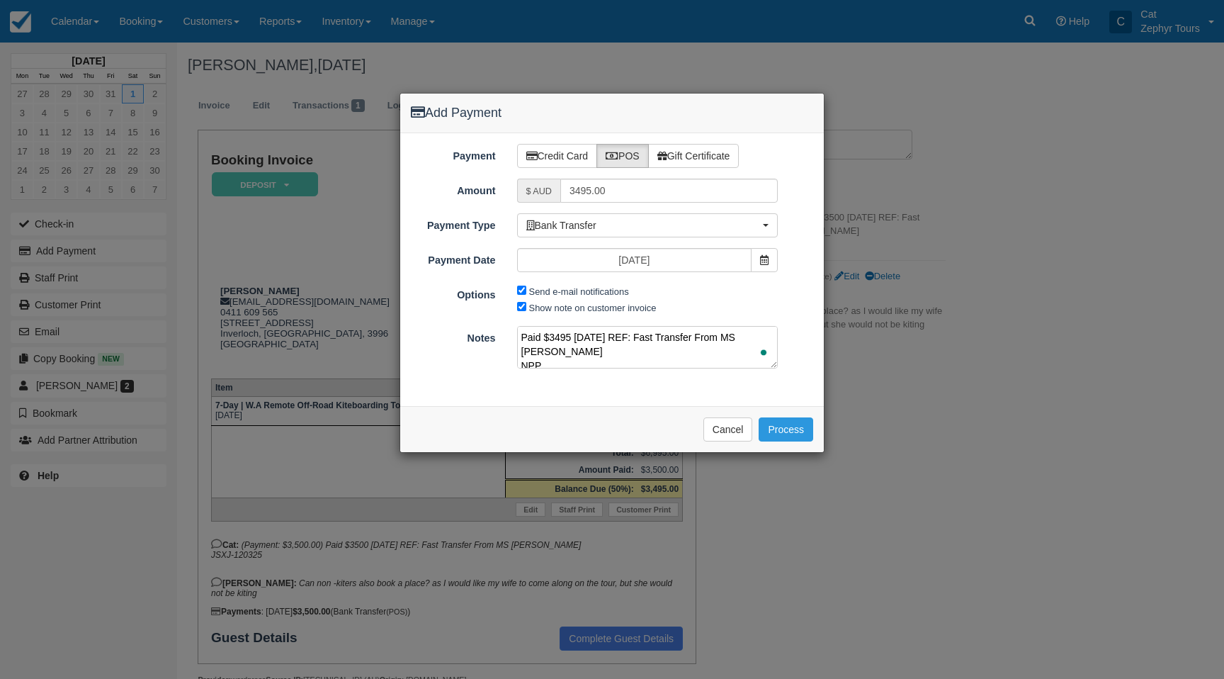
scroll to position [18, 0]
click at [531, 345] on textarea "Paid $3495 15/8/25 REF: Fast Transfer From MS LEE MARGARET NPP JSXJ-120325" at bounding box center [647, 347] width 261 height 43
type textarea "Paid $3495 15/8/25 REF: Fast Transfer From MS LEE MARGARET JSXJ-120325"
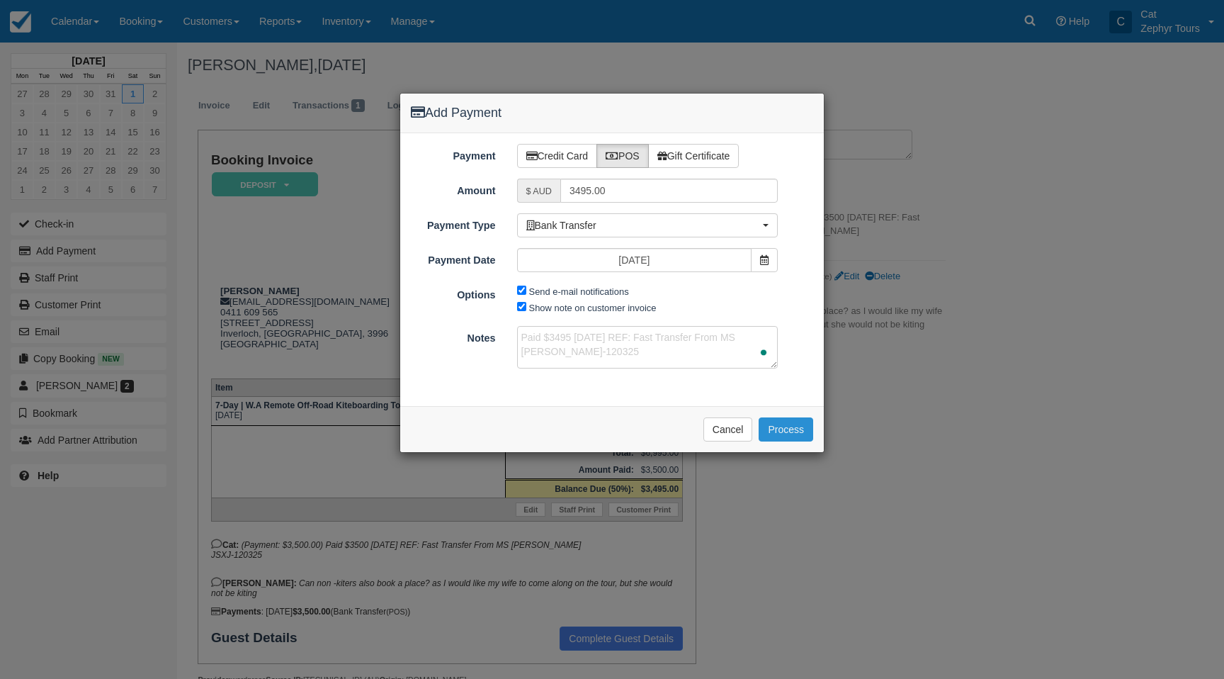
click at [784, 430] on button "Process" at bounding box center [786, 429] width 55 height 24
